Goal: Task Accomplishment & Management: Use online tool/utility

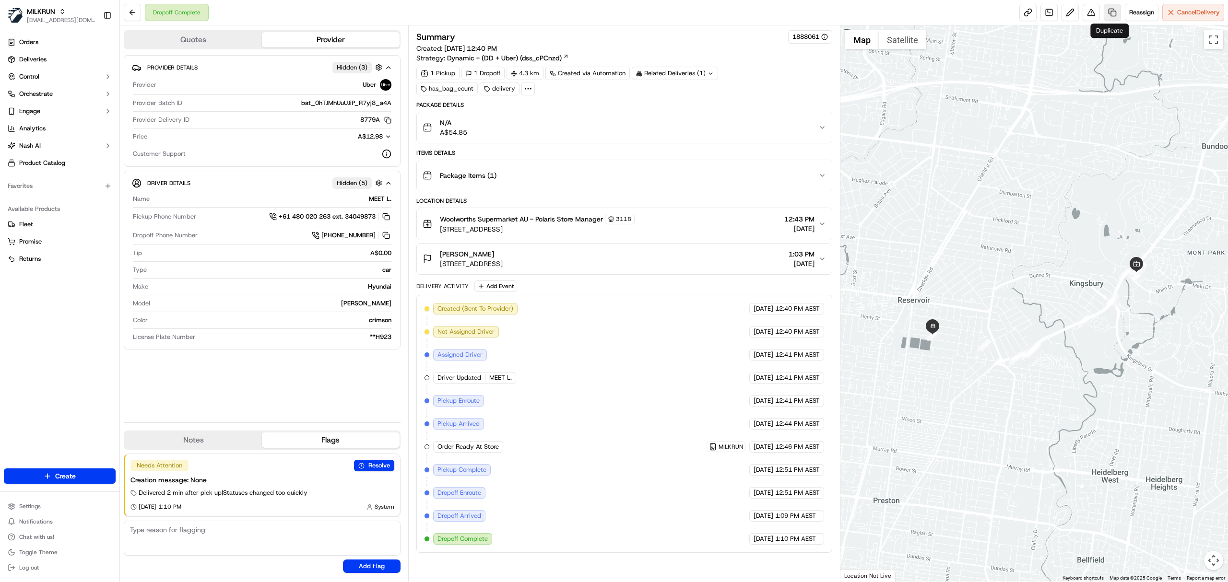
click at [1105, 12] on link at bounding box center [1112, 12] width 17 height 17
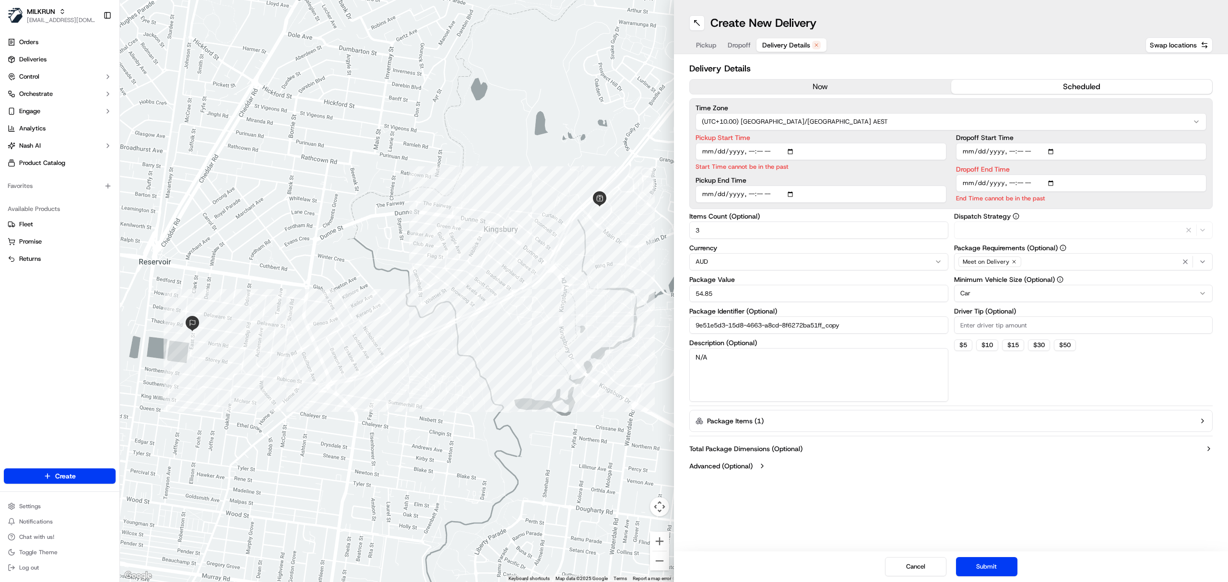
click at [772, 47] on span "Delivery Details" at bounding box center [786, 45] width 48 height 10
drag, startPoint x: 1051, startPoint y: 83, endPoint x: 1119, endPoint y: 89, distance: 67.9
click at [1119, 89] on button "scheduled" at bounding box center [1081, 87] width 261 height 14
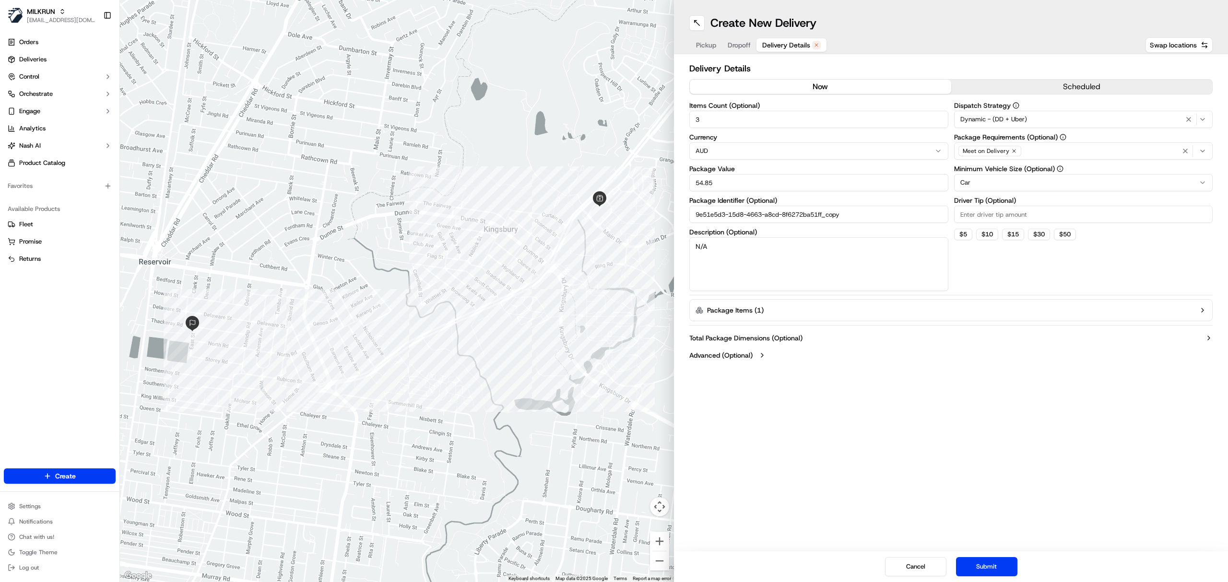
click at [856, 86] on button "now" at bounding box center [820, 87] width 261 height 14
click at [980, 561] on button "Submit" at bounding box center [986, 566] width 61 height 19
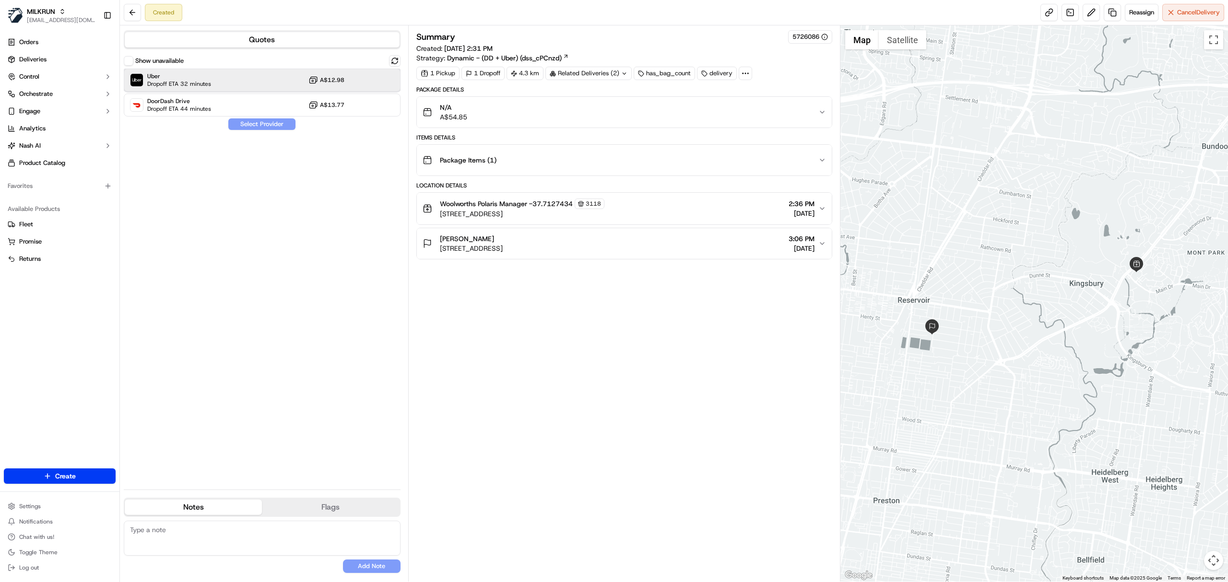
click at [236, 82] on div "Uber Dropoff ETA 32 minutes A$12.98" at bounding box center [262, 80] width 277 height 23
click at [240, 121] on button "Assign Provider" at bounding box center [262, 124] width 68 height 12
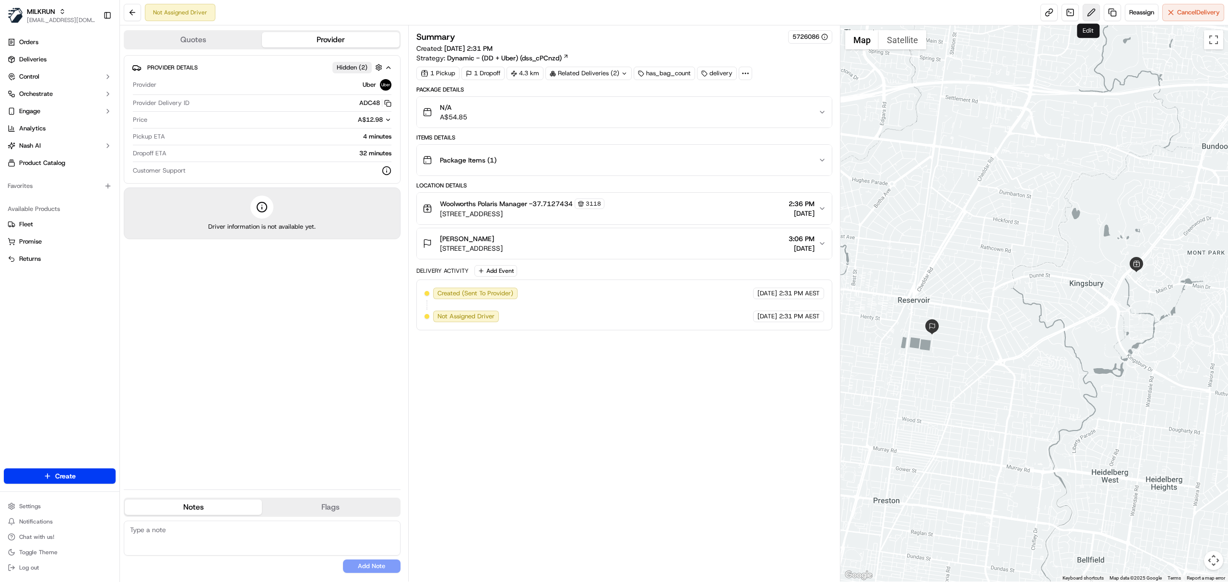
click at [1087, 15] on button at bounding box center [1091, 12] width 17 height 17
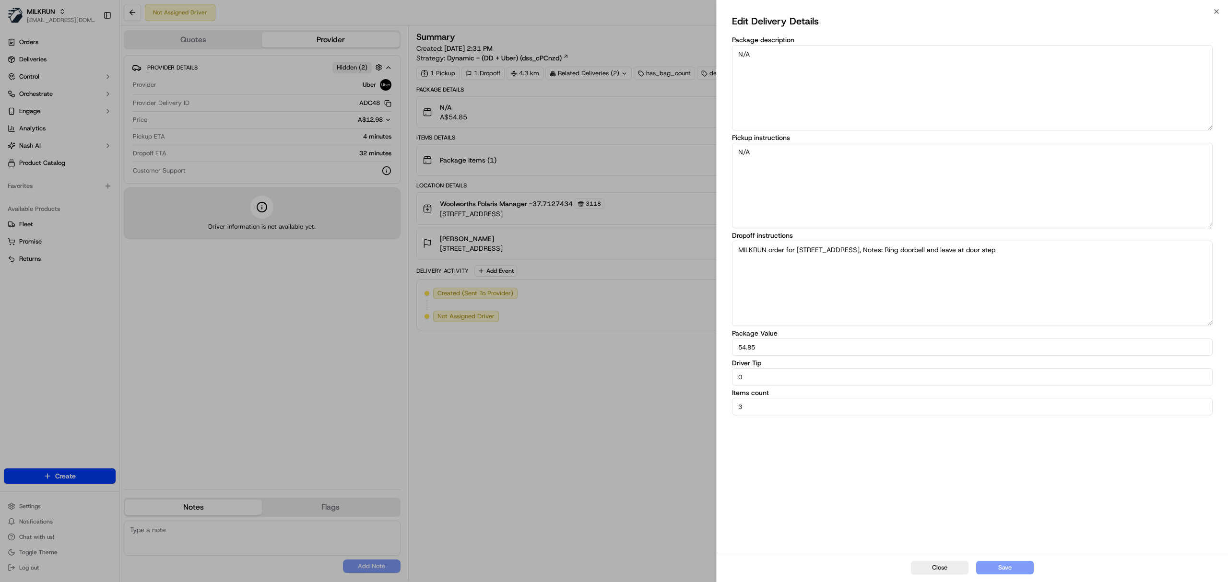
drag, startPoint x: 791, startPoint y: 73, endPoint x: 700, endPoint y: 70, distance: 91.2
click at [700, 70] on body "MILKRUN [EMAIL_ADDRESS][DOMAIN_NAME] Toggle Sidebar Orders Deliveries Control O…" at bounding box center [614, 291] width 1228 height 582
type textarea "Bag left at store for [PERSON_NAME]"
click at [1023, 562] on button "Save" at bounding box center [1005, 567] width 58 height 13
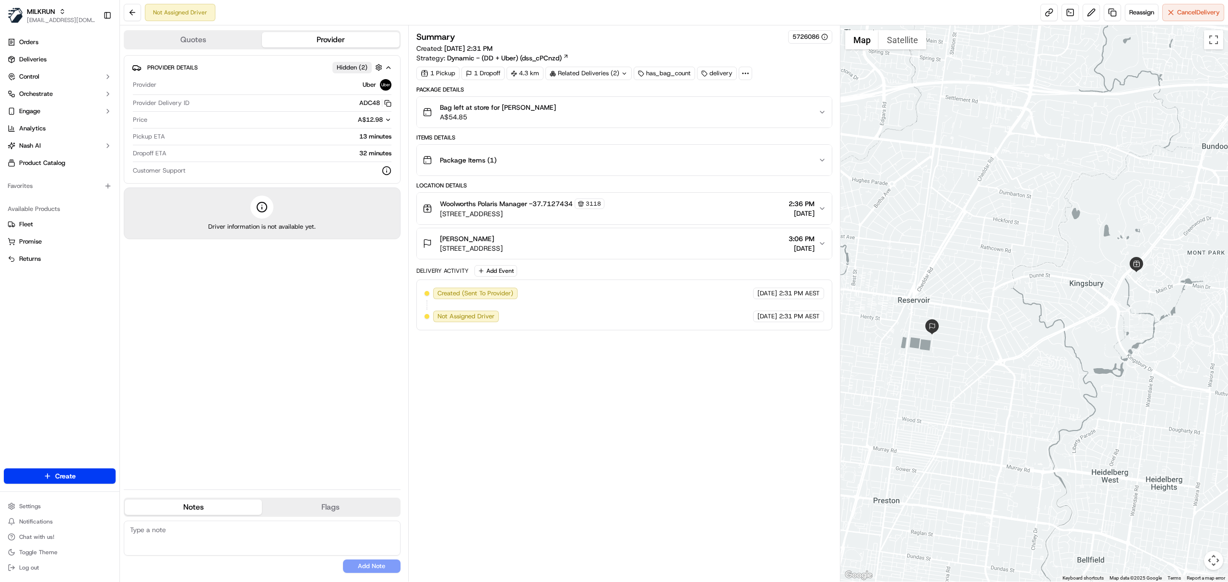
drag, startPoint x: 570, startPoint y: 408, endPoint x: 390, endPoint y: 33, distance: 416.2
click at [553, 340] on div "Summary 5726086 Created: [DATE] 2:31 PM Strategy: Dynamic - (DD + Uber) (dss_cP…" at bounding box center [624, 303] width 416 height 547
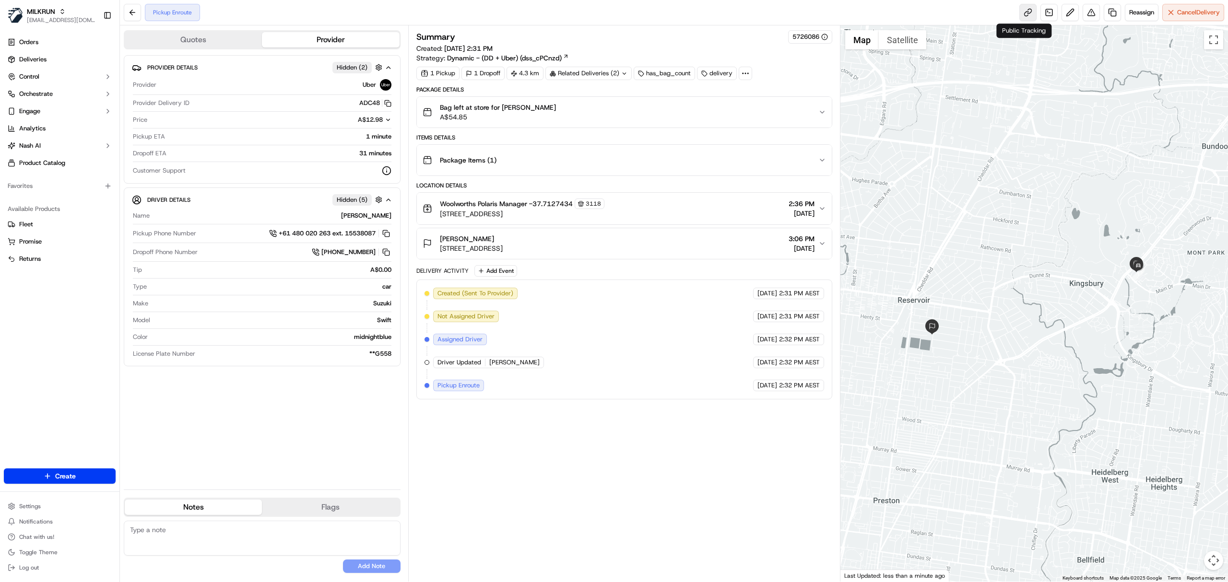
click at [1025, 12] on link at bounding box center [1027, 12] width 17 height 17
click at [500, 390] on div "Created (Sent To Provider) Uber [DATE] 2:31 PM AEST Not Assigned Driver Uber [D…" at bounding box center [625, 340] width 400 height 104
drag, startPoint x: 500, startPoint y: 390, endPoint x: 421, endPoint y: 396, distance: 79.4
click at [421, 396] on div "Created (Sent To Provider) Uber [DATE] 2:31 PM AEST Not Assigned Driver Uber [D…" at bounding box center [624, 340] width 416 height 120
click at [466, 396] on div "Created (Sent To Provider) Uber [DATE] 2:31 PM AEST Not Assigned Driver Uber [D…" at bounding box center [624, 340] width 416 height 120
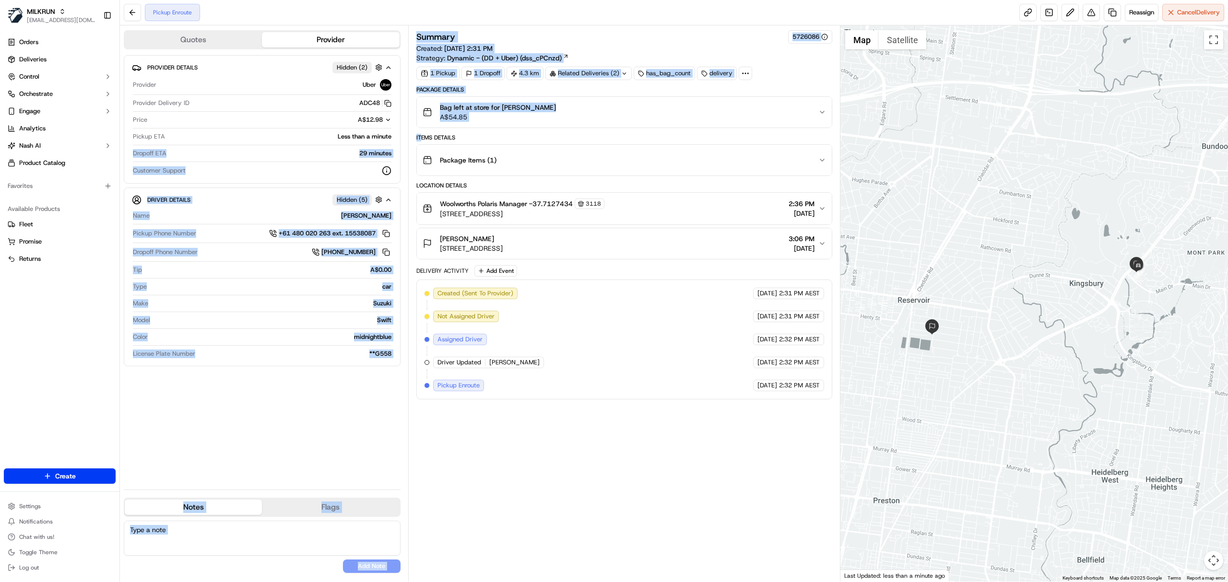
drag, startPoint x: 354, startPoint y: 143, endPoint x: 954, endPoint y: 334, distance: 629.4
click at [486, 160] on div "Quotes Provider Provider Details Hidden ( 2 ) Provider Uber Provider Delivery I…" at bounding box center [480, 303] width 720 height 556
